Goal: Entertainment & Leisure: Consume media (video, audio)

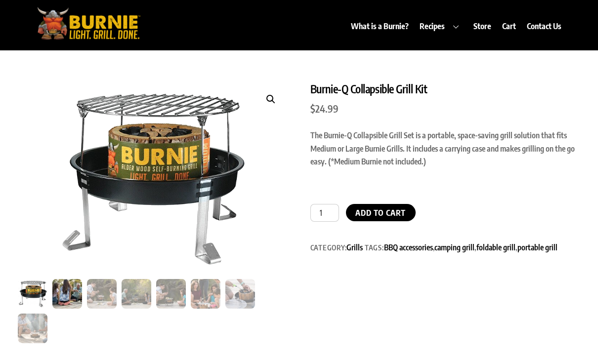
click at [63, 289] on img at bounding box center [67, 294] width 30 height 30
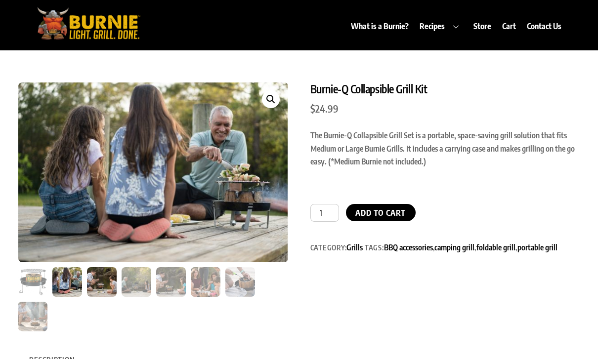
click at [101, 293] on img at bounding box center [102, 282] width 30 height 30
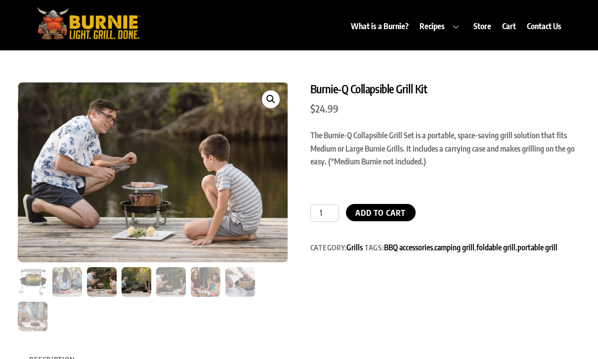
click at [134, 290] on img at bounding box center [137, 282] width 30 height 30
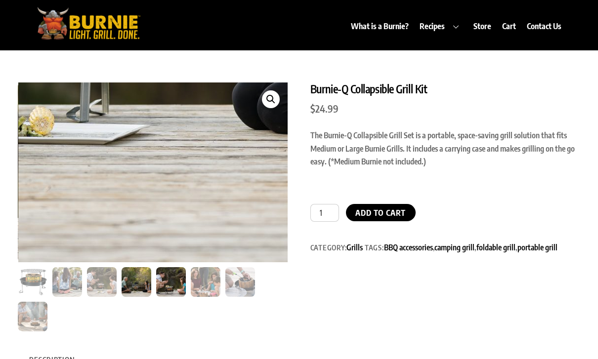
click at [179, 282] on img at bounding box center [171, 282] width 30 height 30
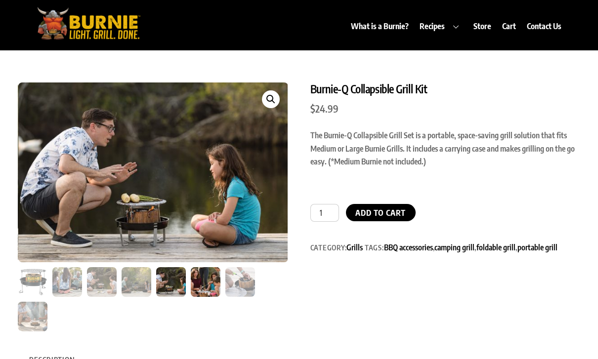
click at [205, 291] on img at bounding box center [206, 282] width 30 height 30
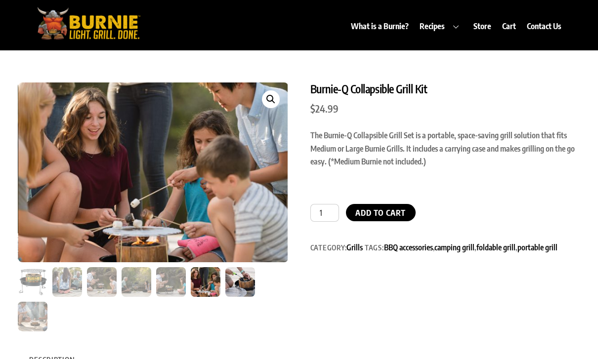
click at [237, 288] on img at bounding box center [240, 282] width 30 height 30
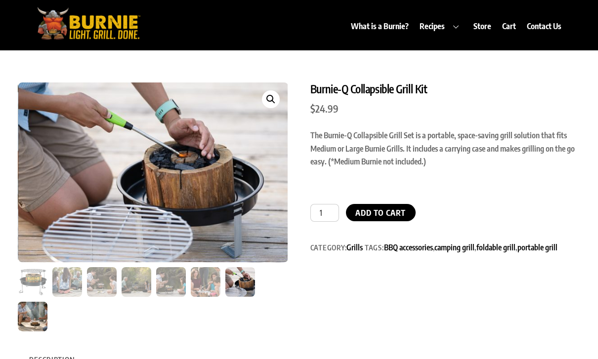
click at [22, 311] on img at bounding box center [33, 317] width 30 height 30
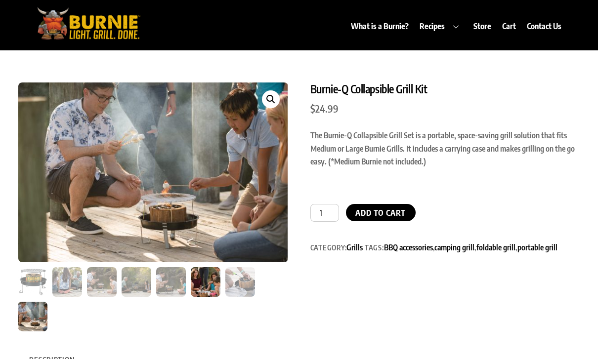
click at [212, 282] on img at bounding box center [206, 282] width 30 height 30
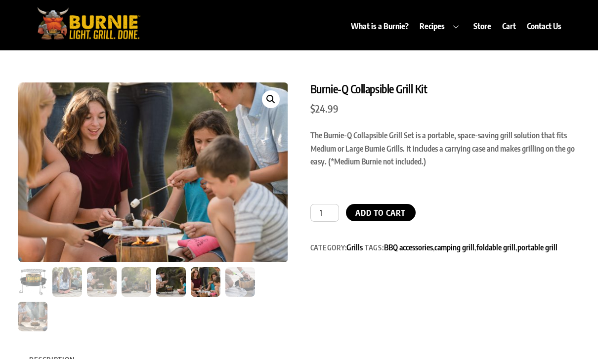
click at [167, 278] on img at bounding box center [171, 282] width 30 height 30
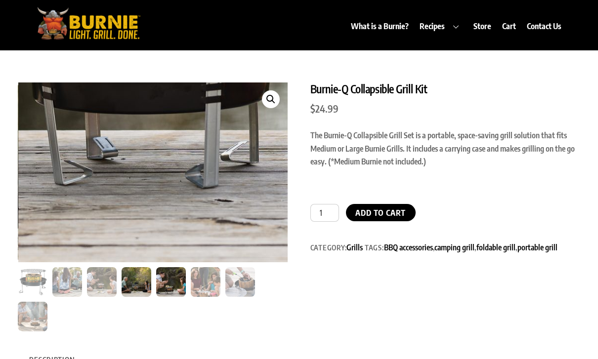
click at [140, 276] on img at bounding box center [137, 282] width 30 height 30
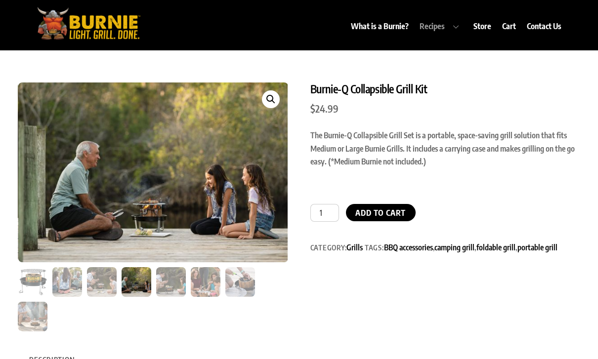
click at [434, 27] on link "Recipes" at bounding box center [441, 26] width 52 height 23
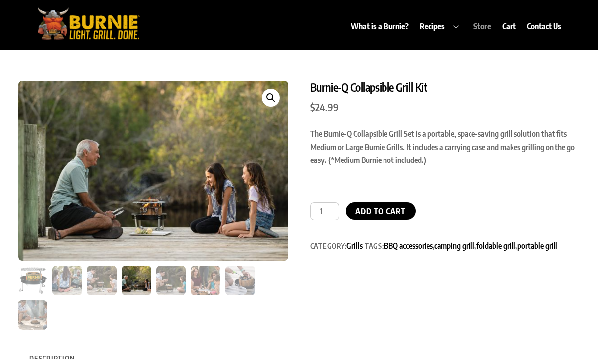
click at [487, 26] on link "Store" at bounding box center [482, 26] width 27 height 23
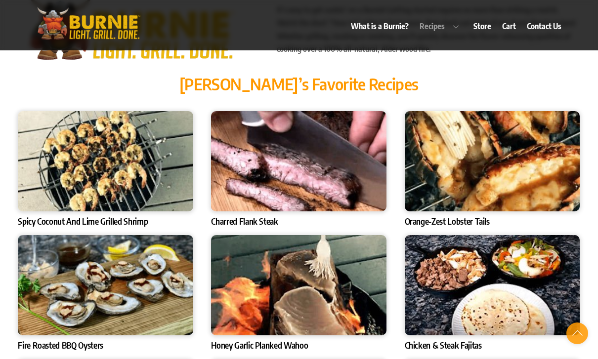
scroll to position [3228, 0]
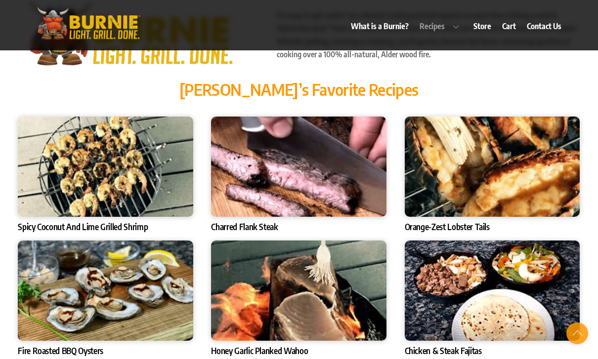
click at [359, 184] on img at bounding box center [298, 167] width 175 height 100
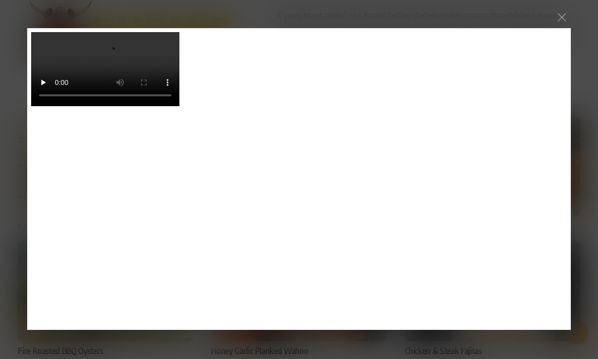
click at [179, 106] on video at bounding box center [105, 69] width 148 height 74
click at [171, 106] on video at bounding box center [105, 69] width 148 height 74
click at [567, 21] on div at bounding box center [562, 17] width 18 height 18
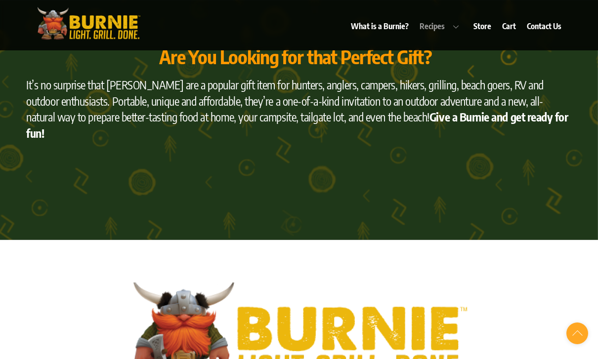
scroll to position [3896, 0]
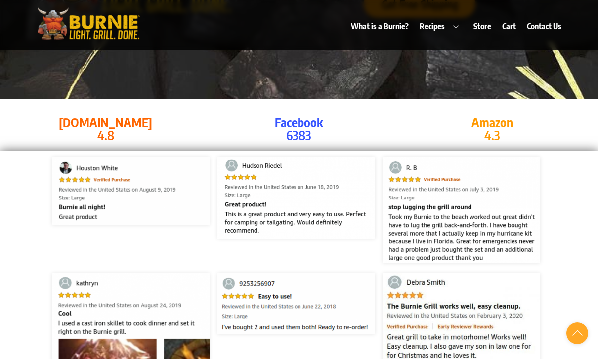
scroll to position [49, 0]
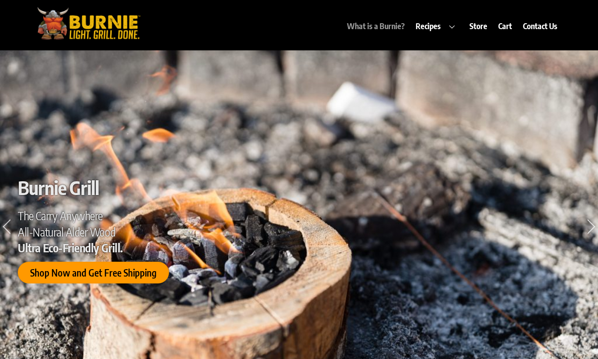
click at [393, 25] on link "What is a Burnie?" at bounding box center [375, 26] width 67 height 23
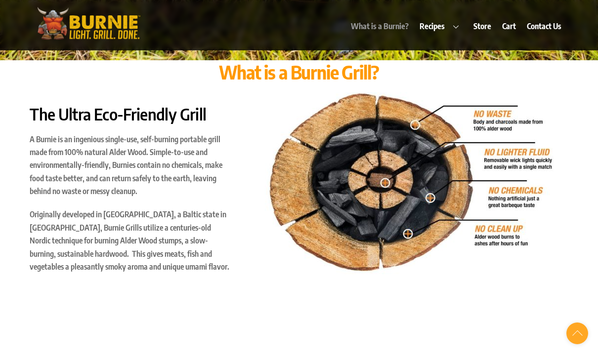
scroll to position [391, 0]
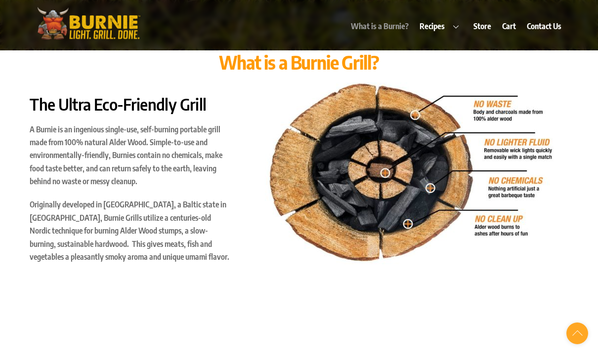
click at [193, 177] on p "A Burnie is an ingenious single-use, self-burning portable grill made from 100%…" at bounding box center [131, 155] width 202 height 65
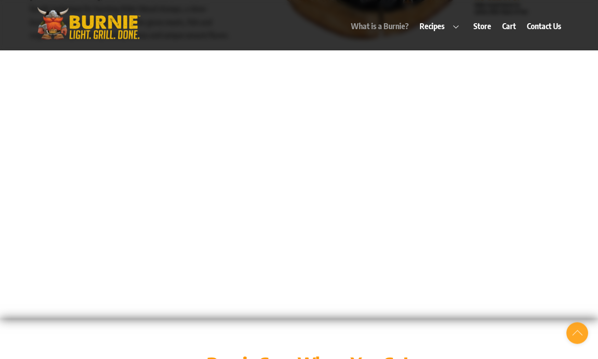
scroll to position [613, 0]
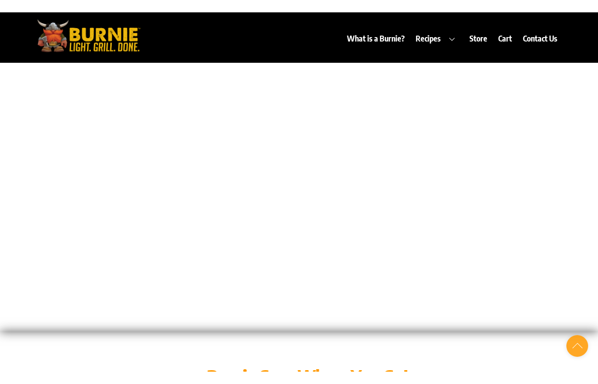
scroll to position [12, 0]
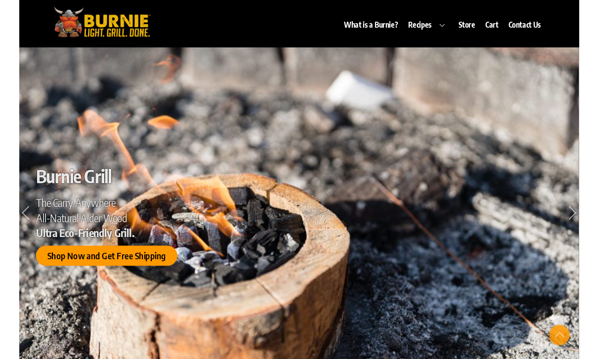
scroll to position [661, 0]
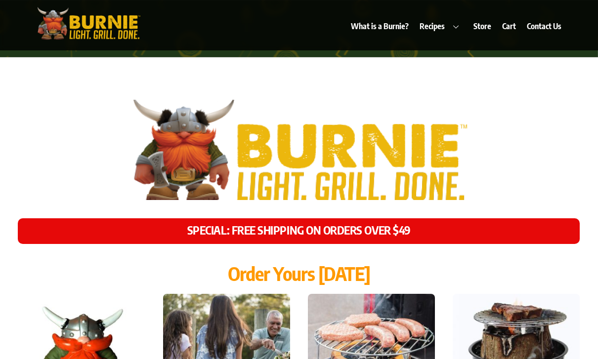
scroll to position [4083, 0]
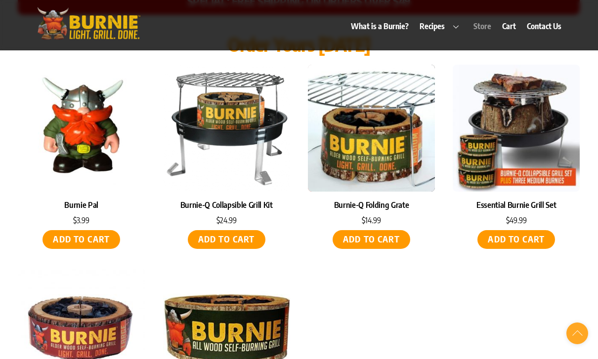
scroll to position [4295, 0]
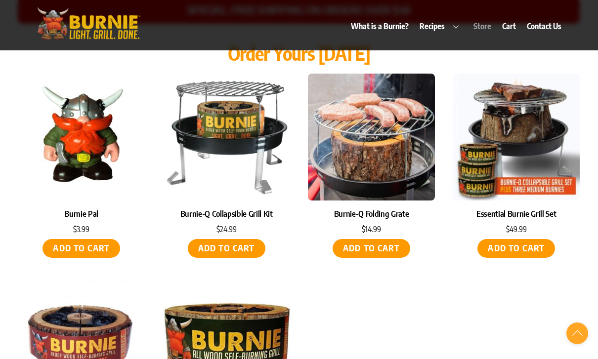
click at [535, 161] on img at bounding box center [516, 137] width 127 height 127
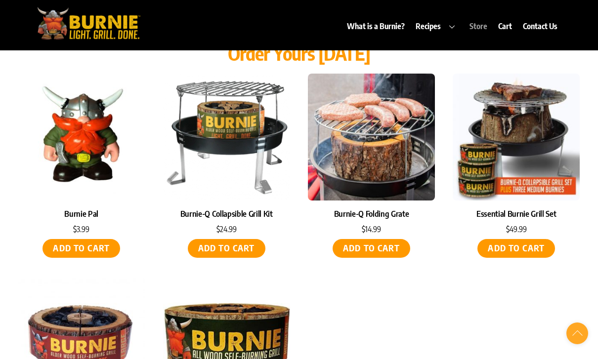
click at [358, 303] on ul "Burnie Pal $ 3.99 Add to cart Burnie-Q Collapsible Grill Kit $ 24.99 Add to car…" at bounding box center [299, 276] width 562 height 405
click at [529, 158] on img at bounding box center [516, 137] width 127 height 127
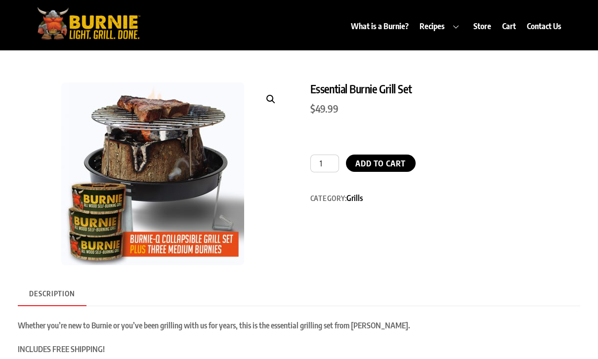
click at [441, 24] on link "Recipes" at bounding box center [441, 26] width 52 height 23
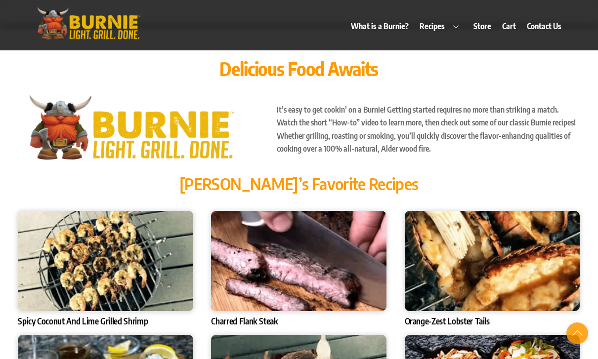
scroll to position [3128, 0]
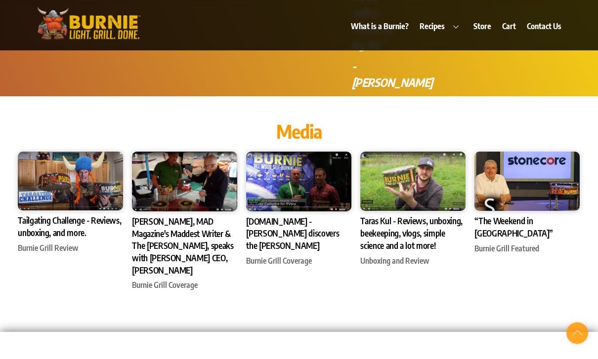
scroll to position [2680, 0]
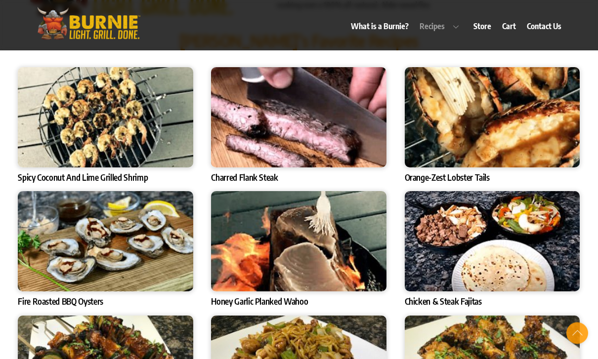
scroll to position [3149, 0]
click at [344, 168] on img at bounding box center [298, 117] width 175 height 100
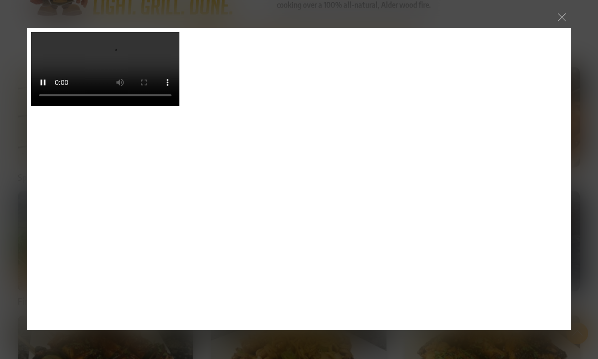
click at [179, 106] on video at bounding box center [105, 69] width 148 height 74
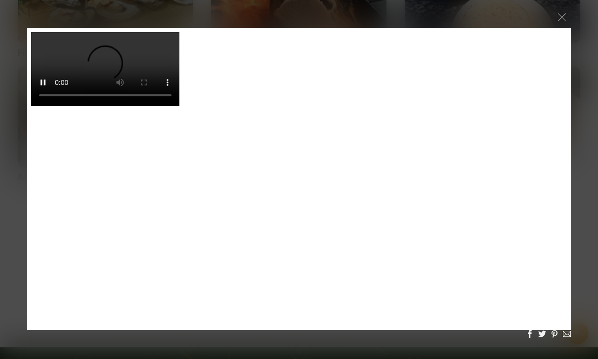
scroll to position [3397, 0]
click at [179, 106] on video at bounding box center [105, 69] width 148 height 74
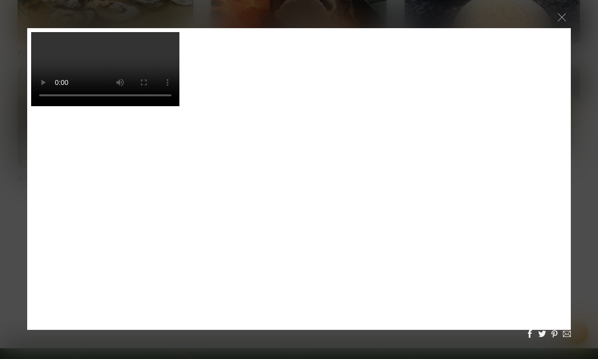
click at [179, 106] on video at bounding box center [105, 69] width 148 height 74
click at [569, 4] on div "Loading..." at bounding box center [299, 179] width 598 height 359
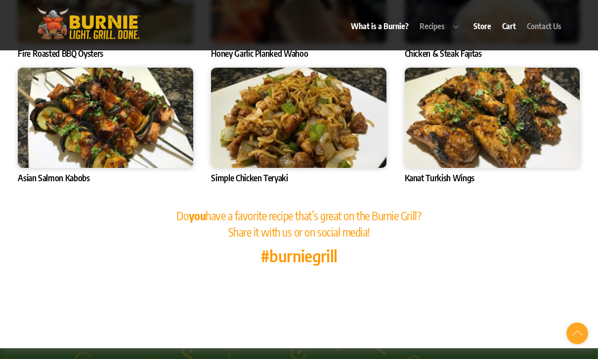
click at [564, 20] on link "Contact Us" at bounding box center [544, 26] width 44 height 23
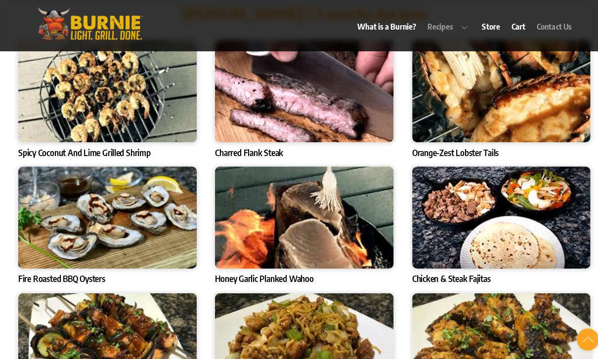
scroll to position [3177, 0]
click at [532, 122] on img at bounding box center [492, 90] width 175 height 100
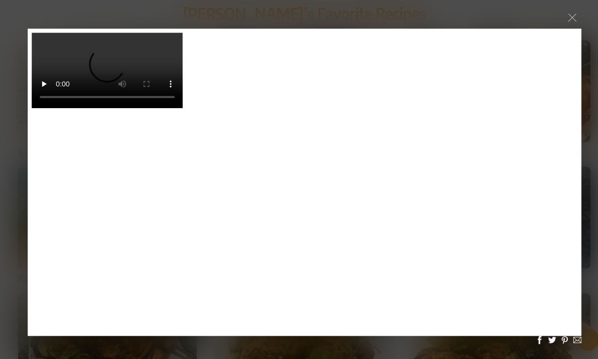
click at [180, 107] on video at bounding box center [106, 70] width 148 height 74
click at [179, 107] on video at bounding box center [106, 70] width 148 height 74
click at [176, 107] on video at bounding box center [106, 70] width 148 height 74
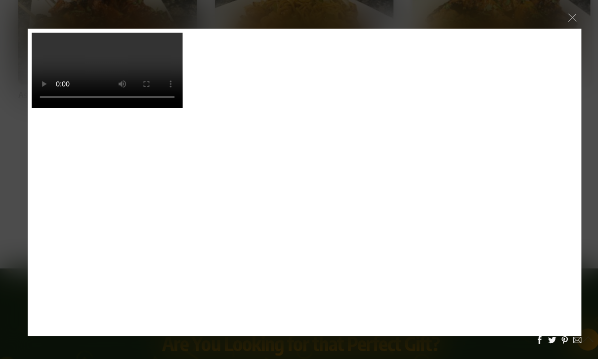
scroll to position [3484, 0]
click at [180, 107] on video at bounding box center [106, 70] width 148 height 74
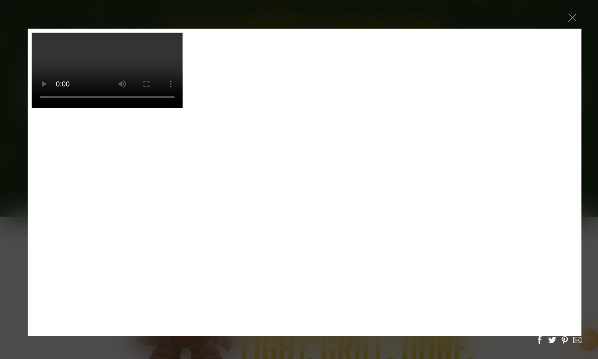
scroll to position [3791, 0]
click at [180, 107] on video at bounding box center [106, 70] width 148 height 74
click at [567, 11] on div at bounding box center [562, 17] width 18 height 18
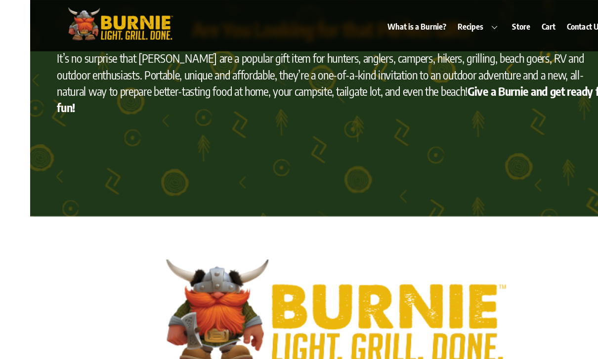
scroll to position [3791, 0]
